Goal: Transaction & Acquisition: Purchase product/service

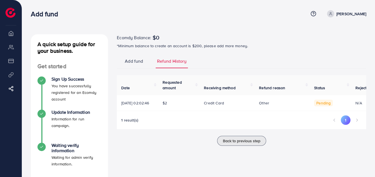
scroll to position [0, 68]
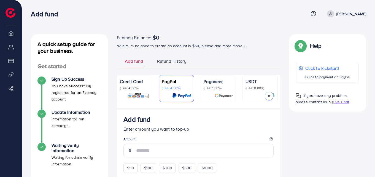
click at [144, 83] on p "Credit Card" at bounding box center [134, 81] width 29 height 7
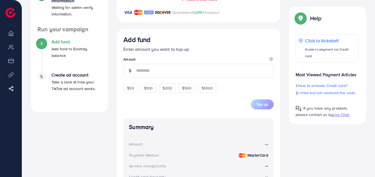
scroll to position [152, 0]
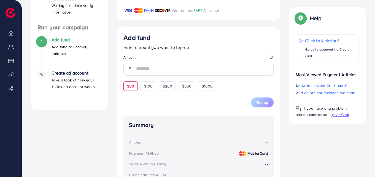
click at [133, 89] on span "$50" at bounding box center [130, 86] width 7 height 6
type input "**"
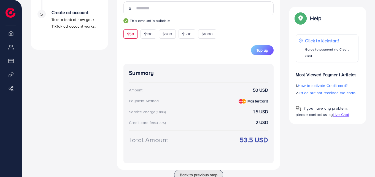
scroll to position [6, 0]
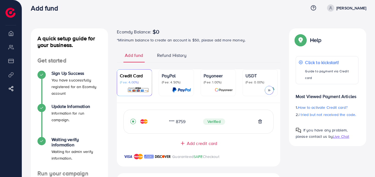
click at [176, 53] on span "Refund History" at bounding box center [172, 55] width 30 height 6
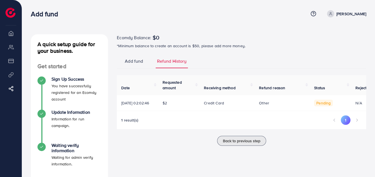
click at [135, 58] on span "Add fund" at bounding box center [134, 61] width 18 height 6
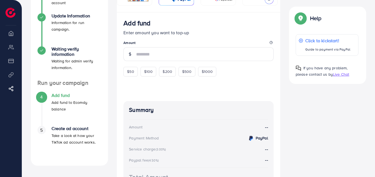
scroll to position [98, 0]
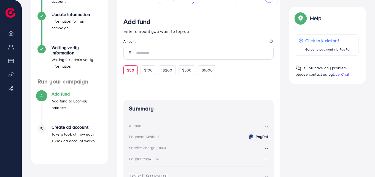
click at [129, 72] on span "$50" at bounding box center [130, 70] width 7 height 6
type input "**"
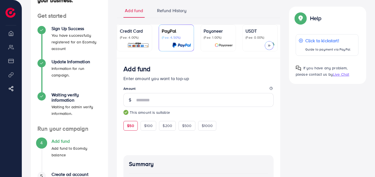
scroll to position [47, 0]
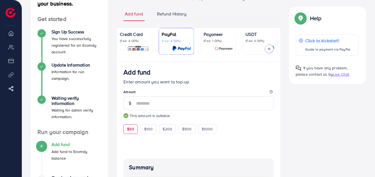
click at [120, 41] on p "(Fee: 4.00%)" at bounding box center [134, 41] width 29 height 4
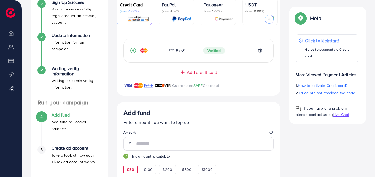
scroll to position [83, 0]
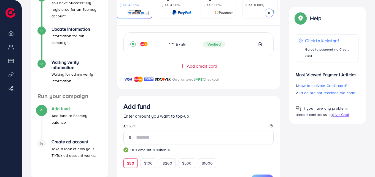
click at [272, 11] on div at bounding box center [269, 13] width 9 height 9
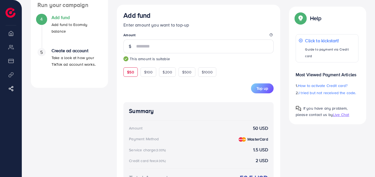
scroll to position [174, 0]
